Goal: Task Accomplishment & Management: Use online tool/utility

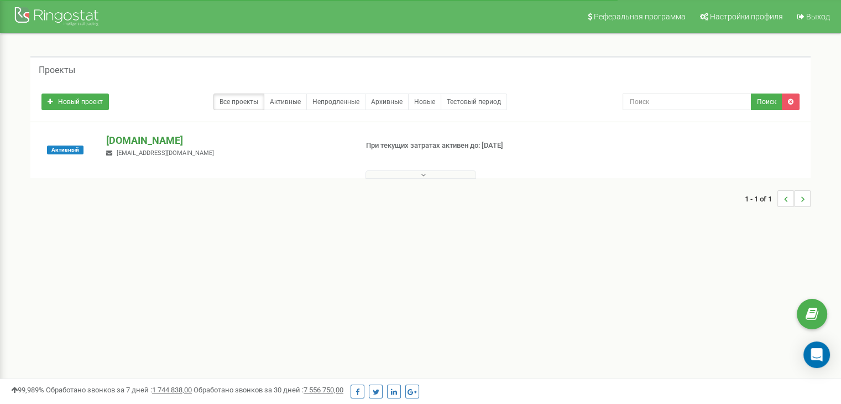
click at [135, 142] on p "[DOMAIN_NAME]" at bounding box center [227, 140] width 242 height 14
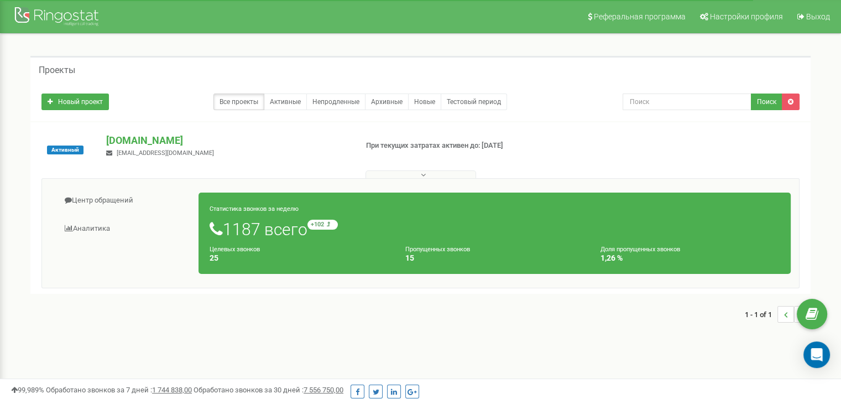
click at [408, 173] on button at bounding box center [420, 174] width 111 height 8
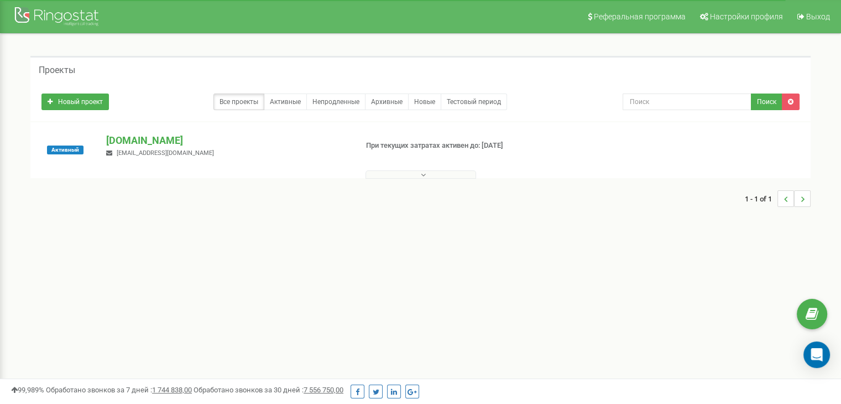
click at [408, 173] on button at bounding box center [420, 174] width 111 height 8
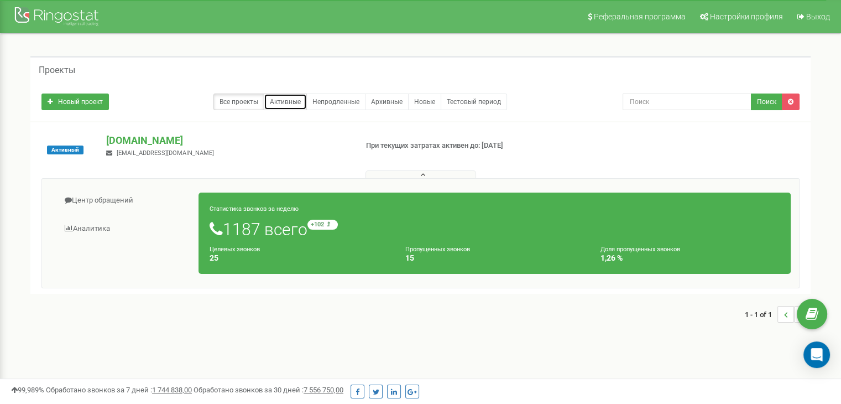
click at [288, 98] on link "Активные" at bounding box center [285, 101] width 43 height 17
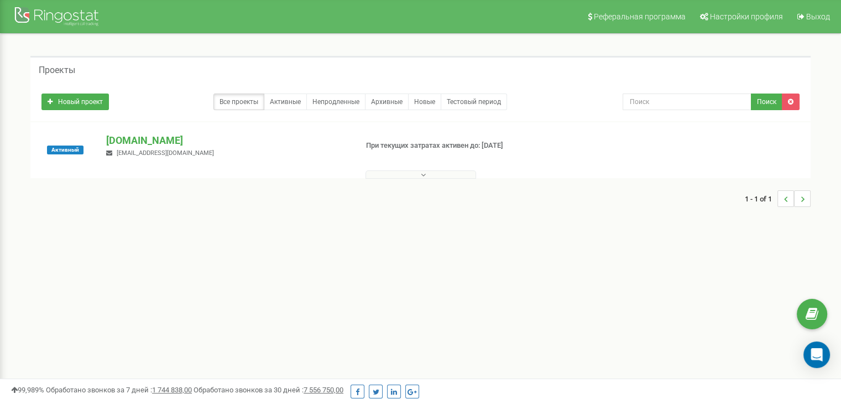
click at [400, 174] on button at bounding box center [420, 174] width 111 height 8
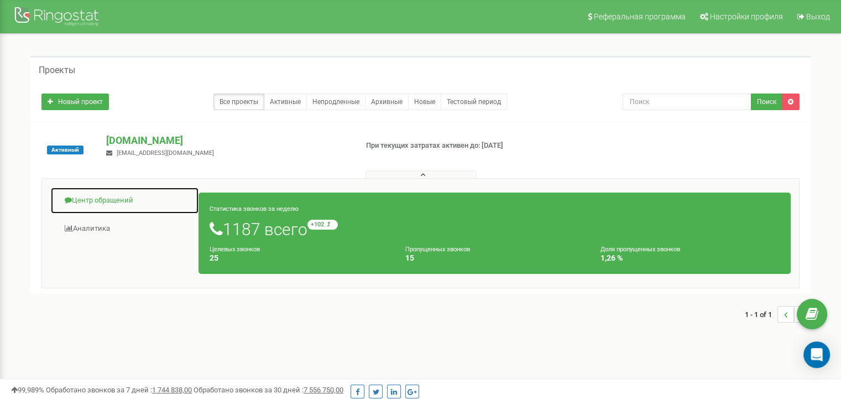
click at [103, 199] on link "Центр обращений" at bounding box center [124, 200] width 149 height 27
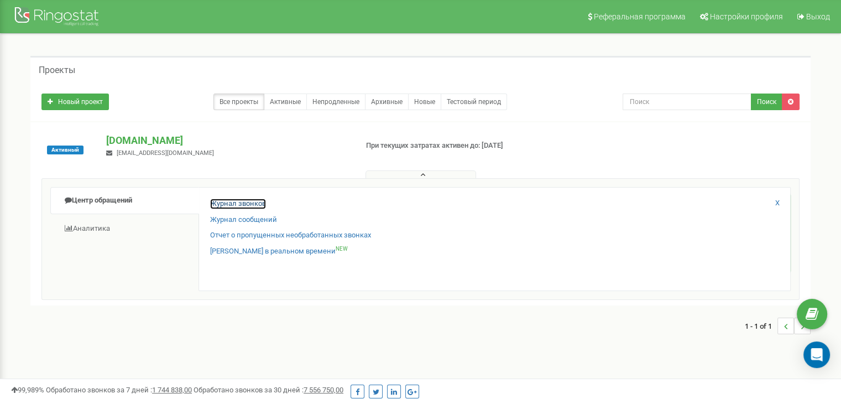
click at [227, 205] on link "Журнал звонков" at bounding box center [238, 204] width 56 height 11
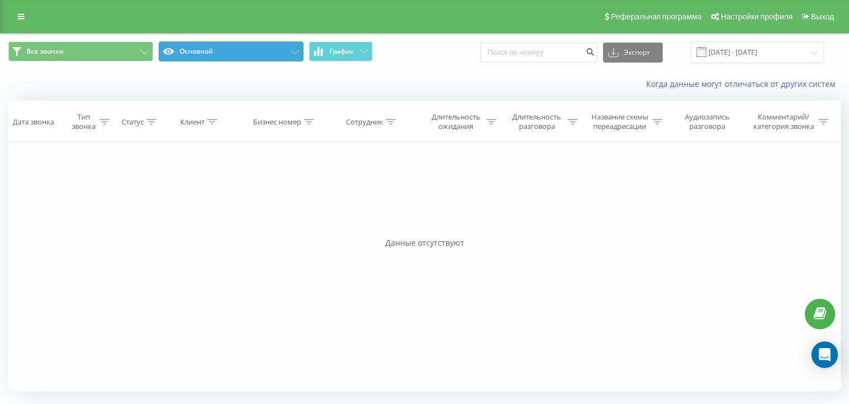
click at [192, 54] on button "Основной" at bounding box center [231, 51] width 145 height 20
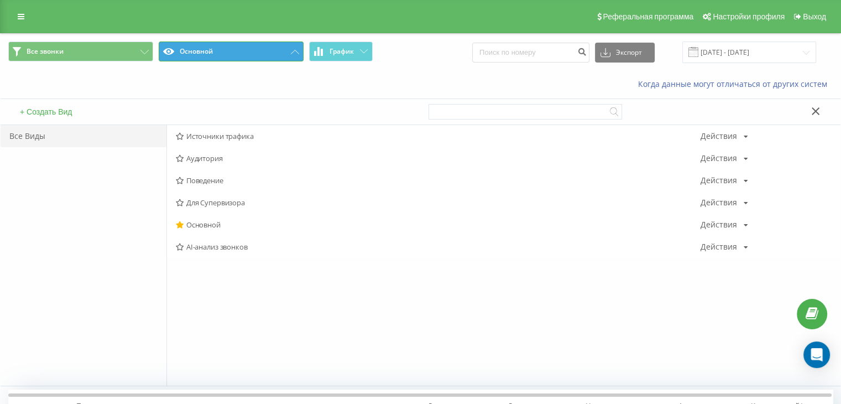
click at [192, 54] on button "Основной" at bounding box center [231, 51] width 145 height 20
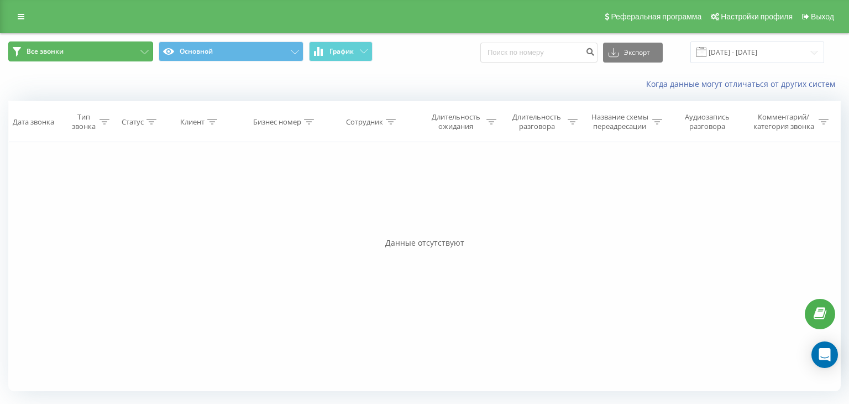
click at [109, 50] on button "Все звонки" at bounding box center [80, 51] width 145 height 20
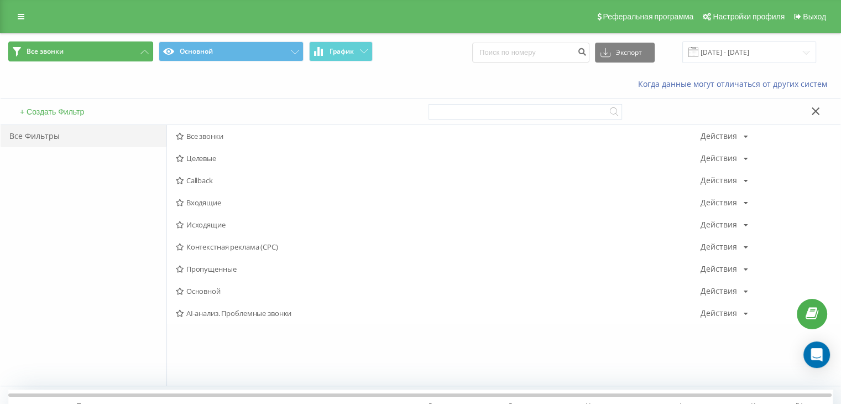
click at [109, 50] on button "Все звонки" at bounding box center [80, 51] width 145 height 20
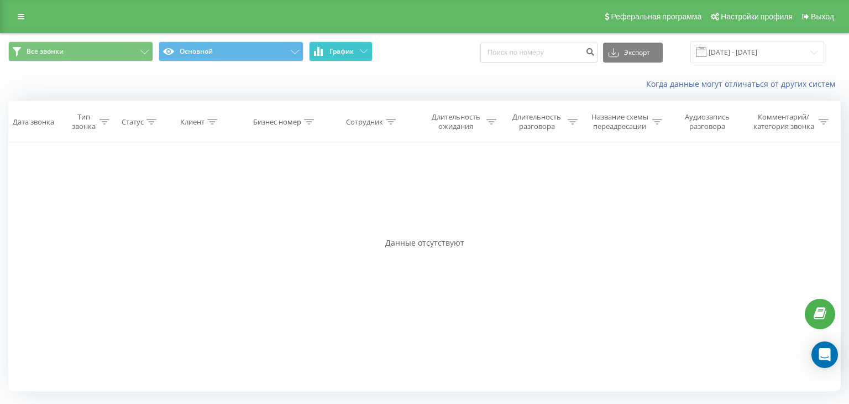
click at [343, 55] on span "График" at bounding box center [342, 52] width 24 height 8
